Goal: Task Accomplishment & Management: Manage account settings

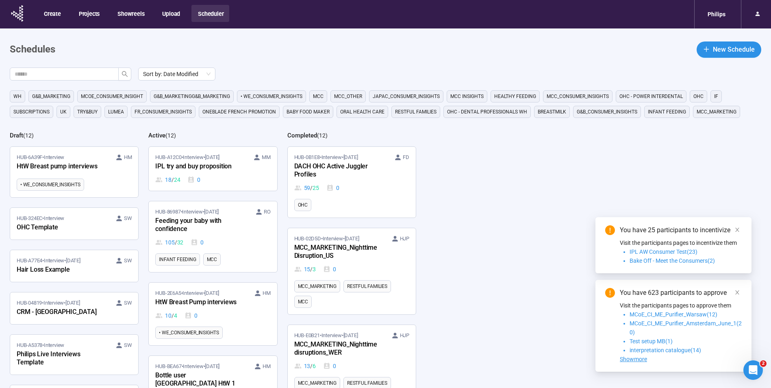
drag, startPoint x: 241, startPoint y: 175, endPoint x: 464, endPoint y: 175, distance: 223.4
click at [241, 175] on div "18 / 24 0" at bounding box center [212, 179] width 115 height 9
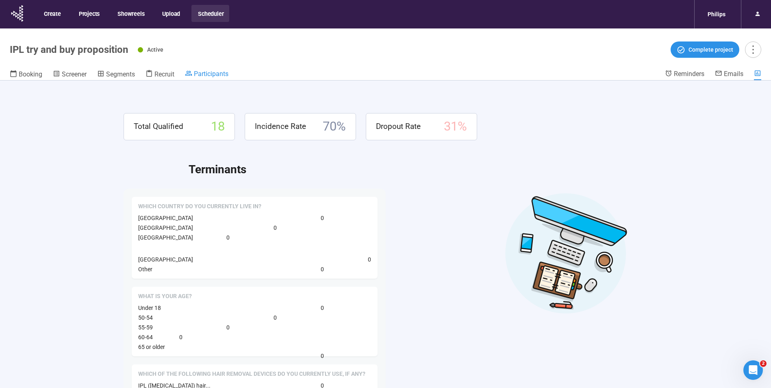
click at [211, 74] on span "Participants" at bounding box center [211, 74] width 35 height 8
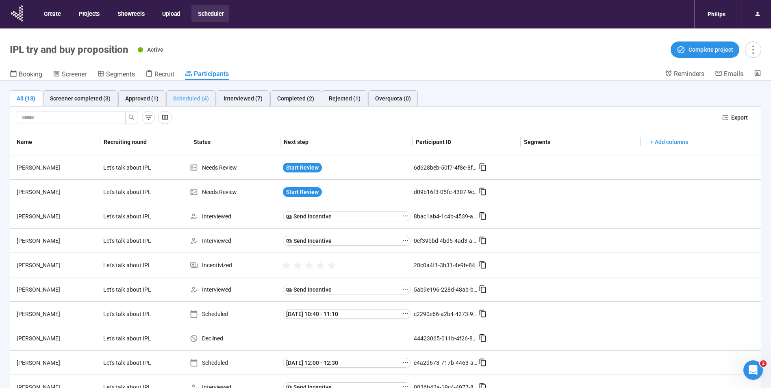
click at [191, 103] on div "Scheduled (4)" at bounding box center [191, 98] width 50 height 16
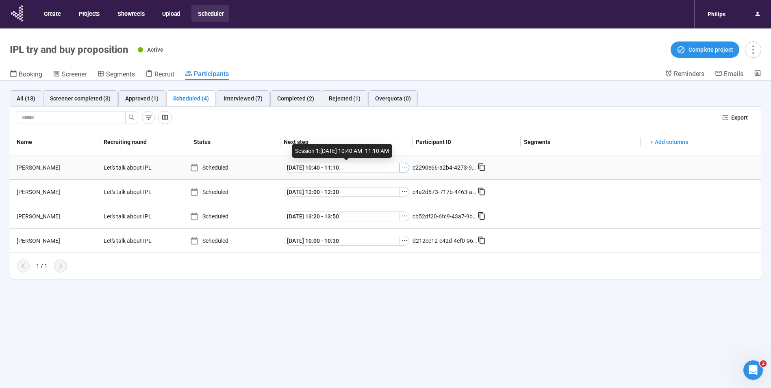
click at [405, 170] on button "button" at bounding box center [404, 167] width 10 height 10
click at [389, 181] on span "Meeting Link Details" at bounding box center [391, 182] width 81 height 9
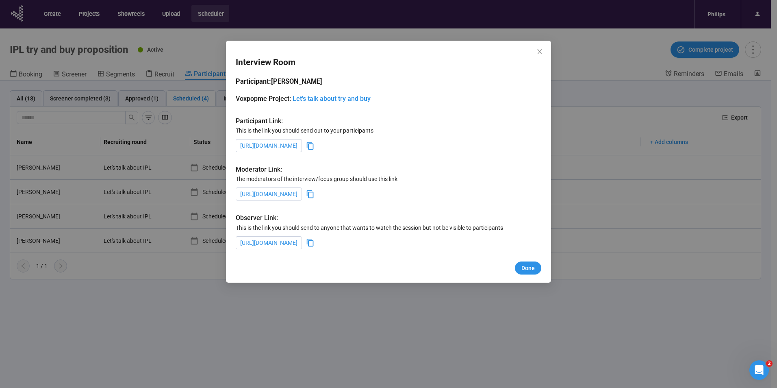
click at [314, 193] on icon at bounding box center [310, 194] width 7 height 8
drag, startPoint x: 539, startPoint y: 50, endPoint x: 533, endPoint y: 64, distance: 15.4
click at [539, 50] on icon "close" at bounding box center [539, 51] width 6 height 6
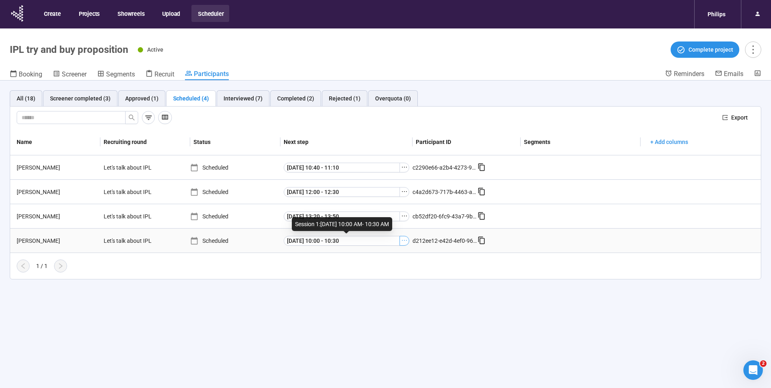
click at [402, 241] on icon "ellipsis" at bounding box center [404, 240] width 6 height 6
click at [377, 254] on span "Meeting Link Details" at bounding box center [391, 255] width 81 height 9
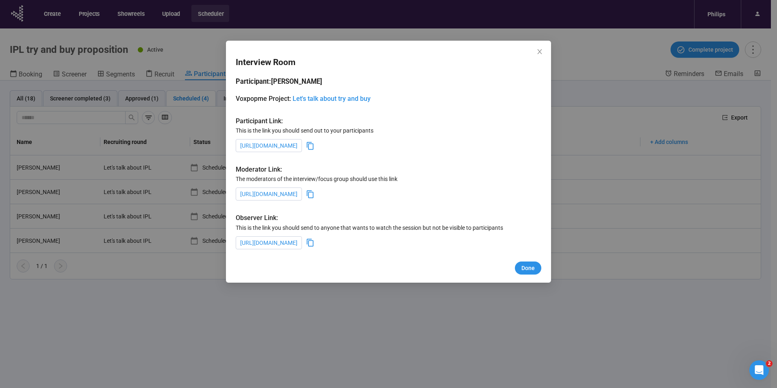
click at [314, 197] on icon at bounding box center [310, 194] width 9 height 9
click at [531, 270] on span "Done" at bounding box center [527, 267] width 13 height 9
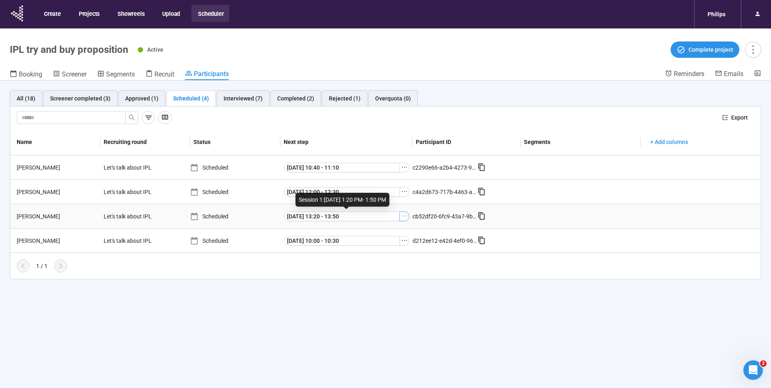
click at [401, 217] on icon "ellipsis" at bounding box center [404, 215] width 6 height 6
click at [381, 234] on span "Meeting Link Details" at bounding box center [391, 230] width 81 height 9
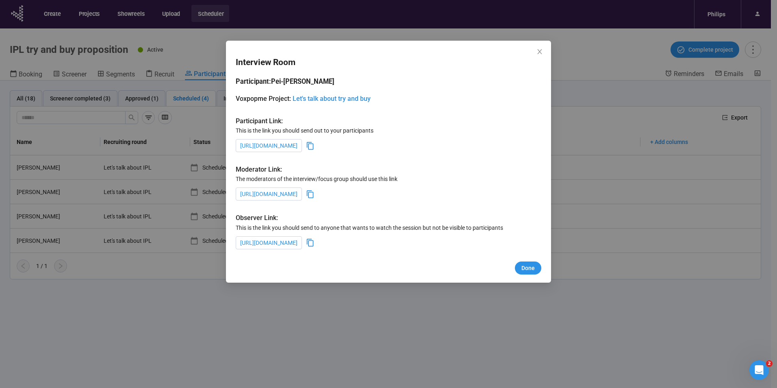
click at [314, 191] on icon at bounding box center [310, 194] width 9 height 9
click at [528, 269] on span "Done" at bounding box center [527, 267] width 13 height 9
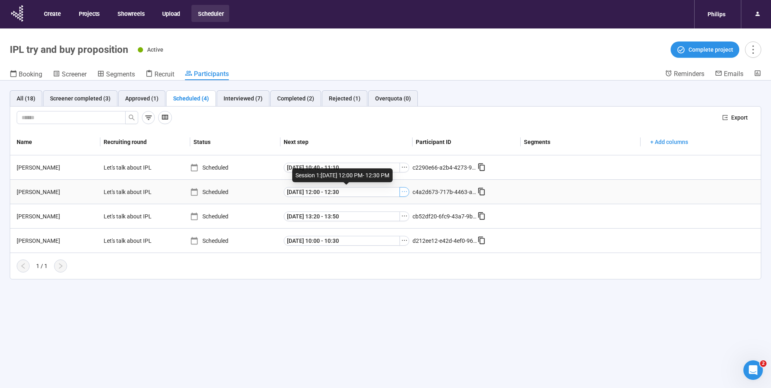
click at [408, 194] on button "button" at bounding box center [404, 192] width 10 height 10
click at [390, 204] on span "Meeting Link Details" at bounding box center [391, 206] width 81 height 9
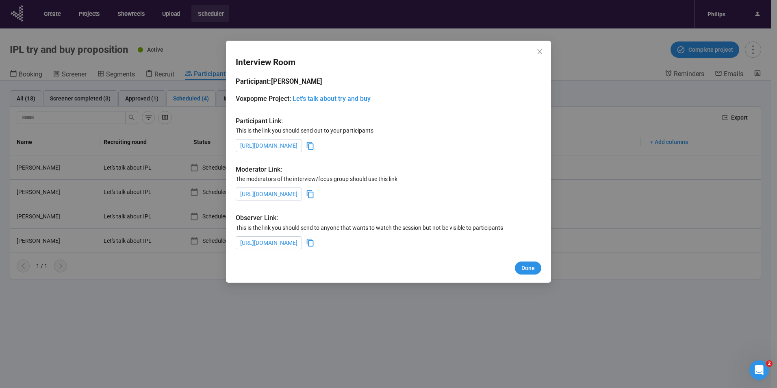
click at [314, 194] on icon at bounding box center [310, 194] width 9 height 9
click at [535, 266] on button "Done" at bounding box center [528, 267] width 26 height 13
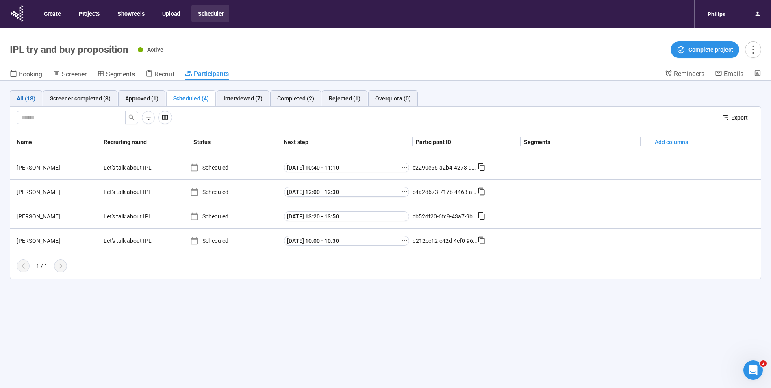
click at [30, 98] on div "All (18)" at bounding box center [26, 98] width 19 height 9
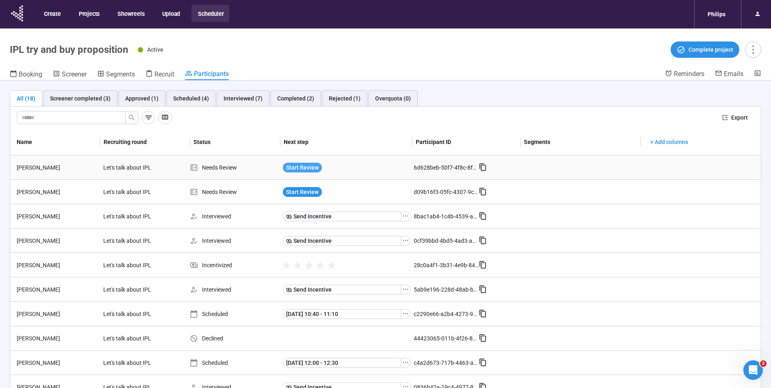
click at [300, 165] on span "Start Review" at bounding box center [302, 167] width 32 height 9
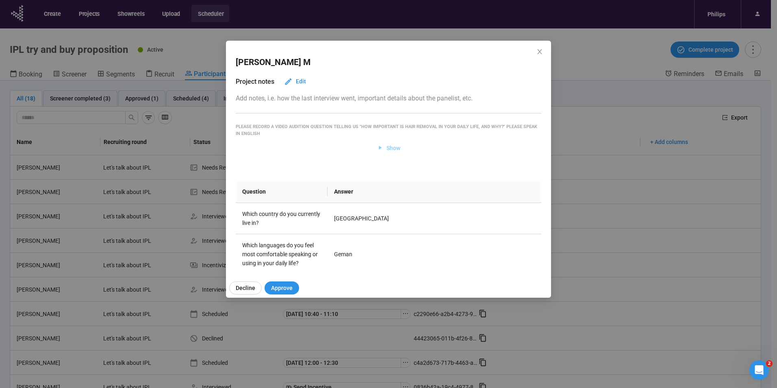
click at [381, 145] on span "Show" at bounding box center [389, 147] width 24 height 9
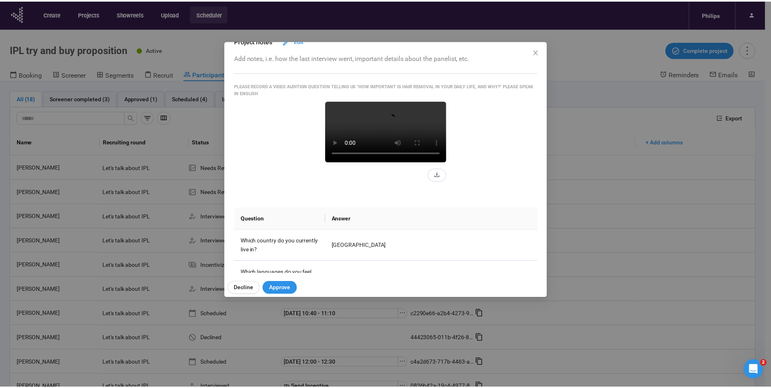
scroll to position [122, 0]
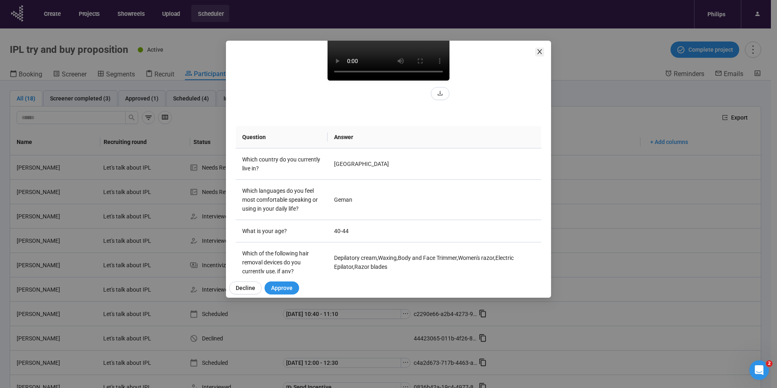
click at [543, 49] on span "Close" at bounding box center [539, 52] width 9 height 9
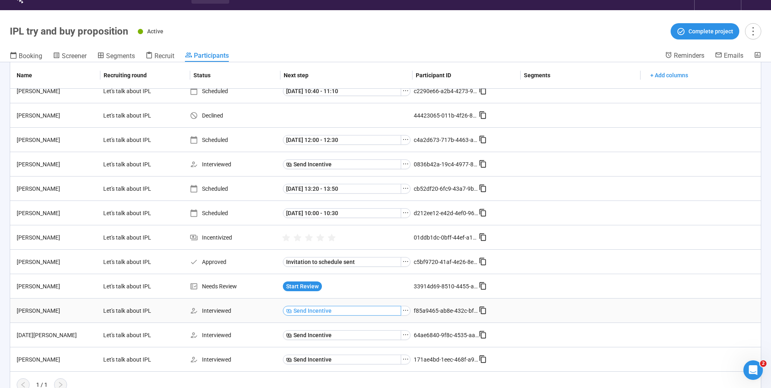
scroll to position [28, 0]
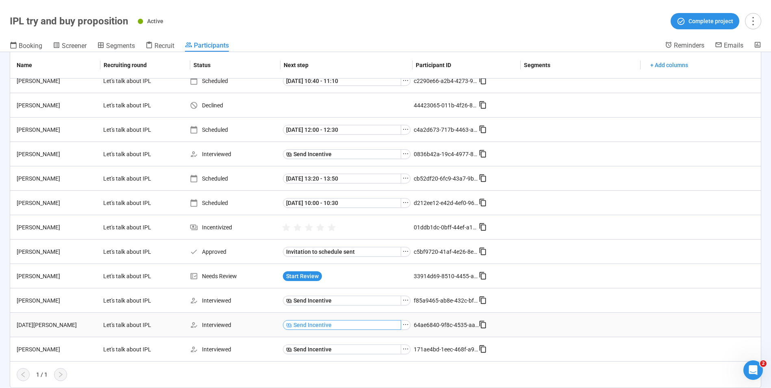
click at [311, 325] on span "Send Incentive" at bounding box center [312, 324] width 38 height 9
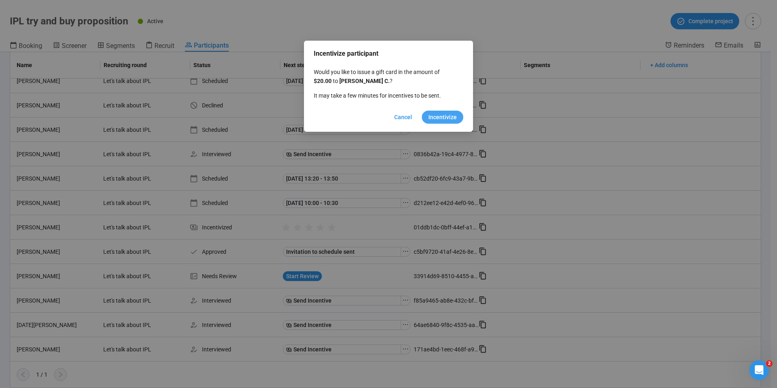
click at [443, 119] on span "Incentivize" at bounding box center [442, 117] width 28 height 9
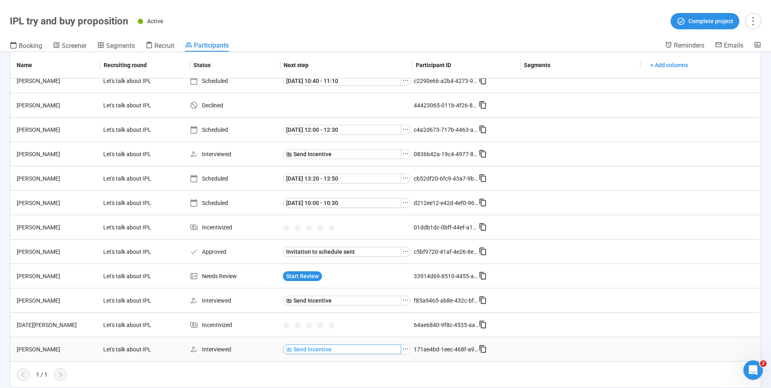
click at [304, 351] on span "Send Incentive" at bounding box center [312, 348] width 38 height 9
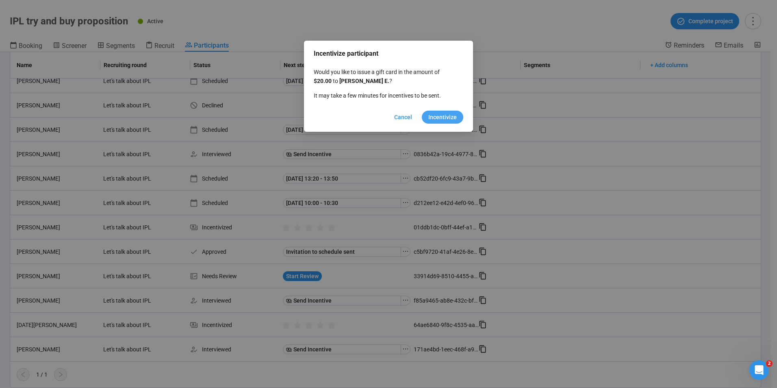
click at [447, 119] on span "Incentivize" at bounding box center [442, 117] width 28 height 9
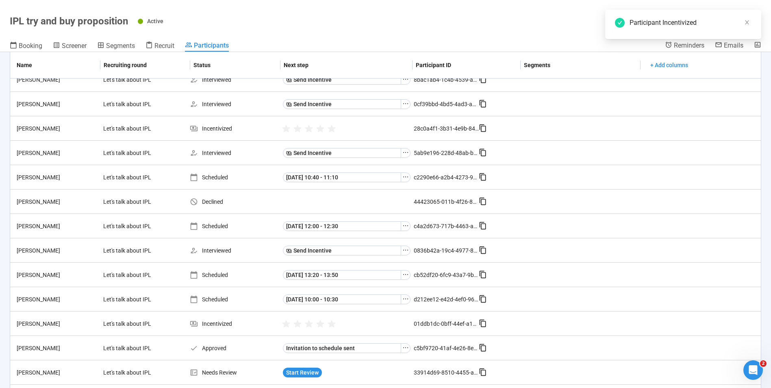
scroll to position [42, 0]
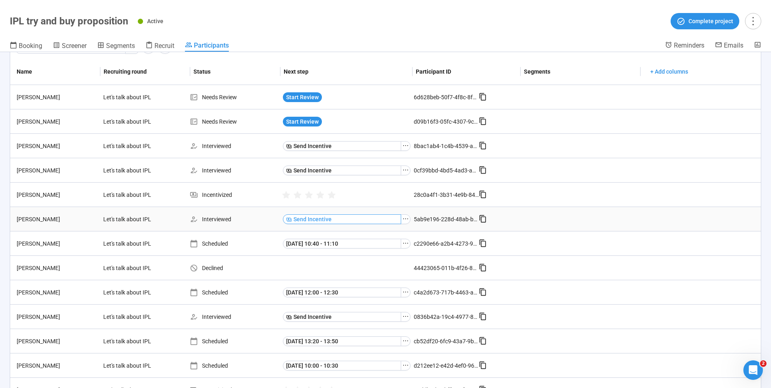
click at [336, 218] on button "Send Incentive" at bounding box center [342, 219] width 118 height 10
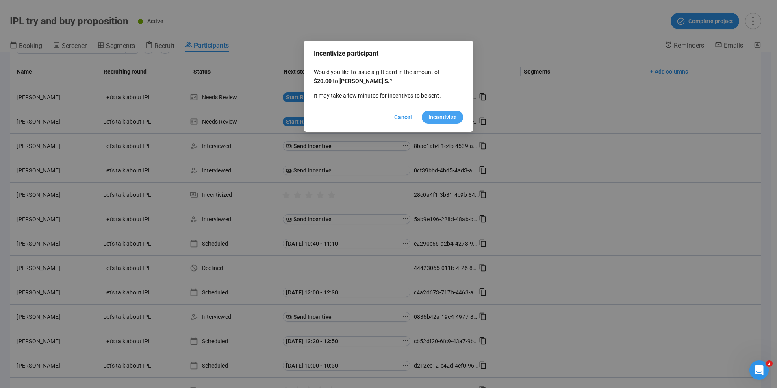
click at [452, 116] on span "Incentivize" at bounding box center [442, 117] width 28 height 9
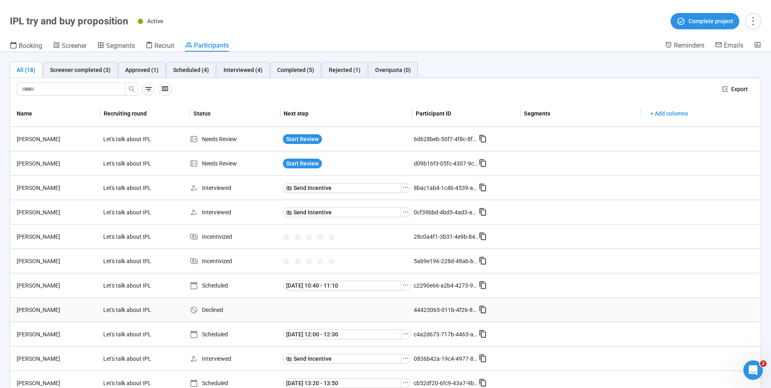
scroll to position [0, 0]
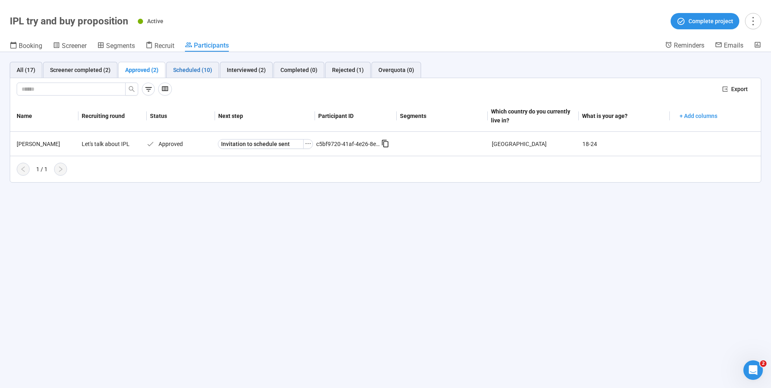
click at [185, 72] on div "Scheduled (10)" at bounding box center [192, 69] width 39 height 9
